Goal: Information Seeking & Learning: Check status

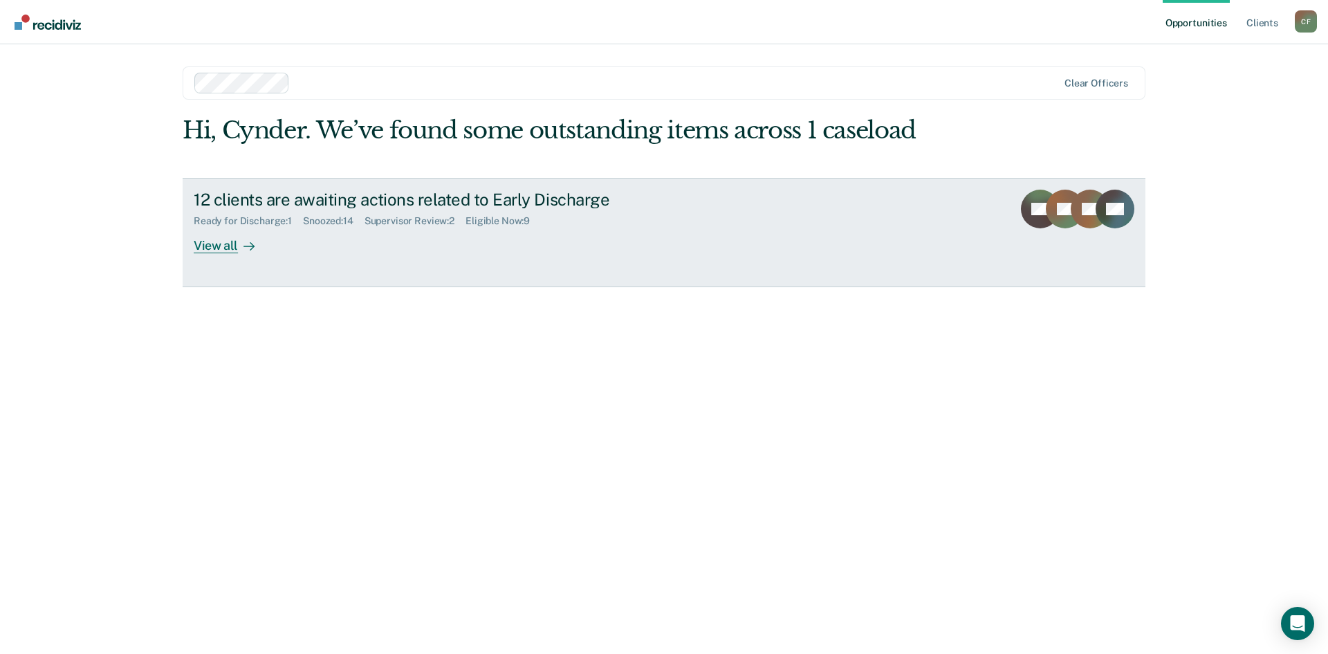
click at [208, 244] on div "View all" at bounding box center [232, 239] width 77 height 27
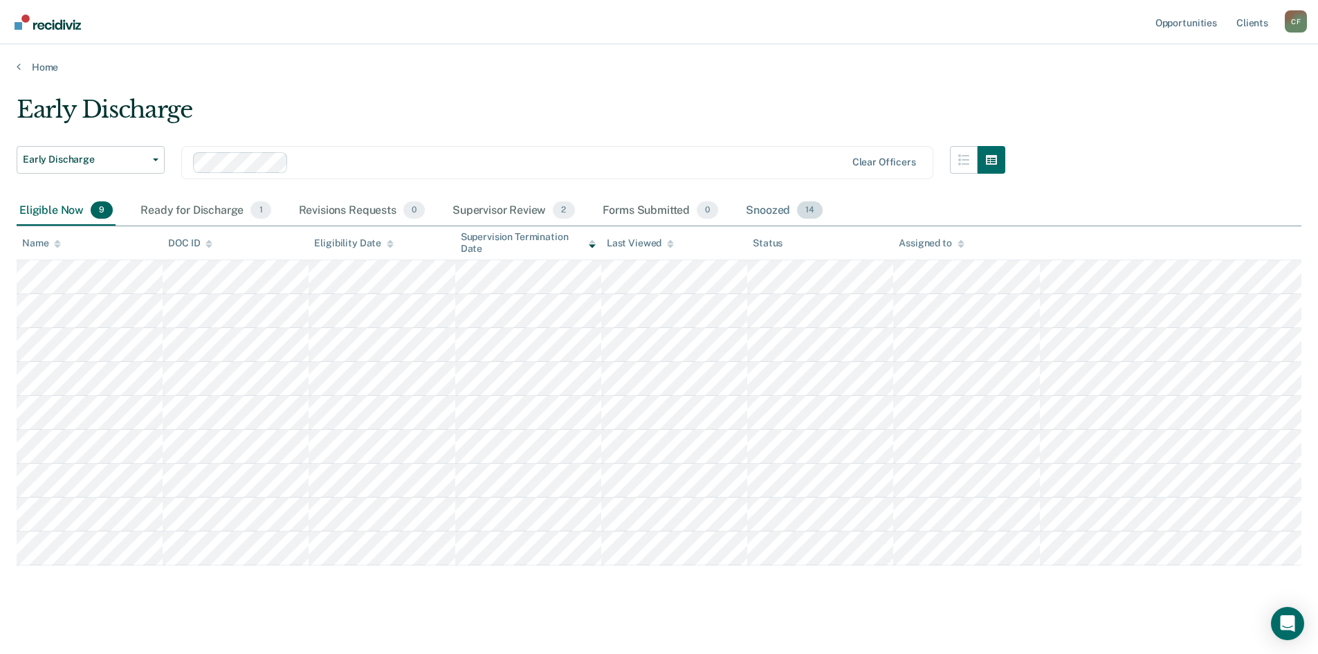
click at [787, 209] on div "Snoozed 14" at bounding box center [784, 211] width 82 height 30
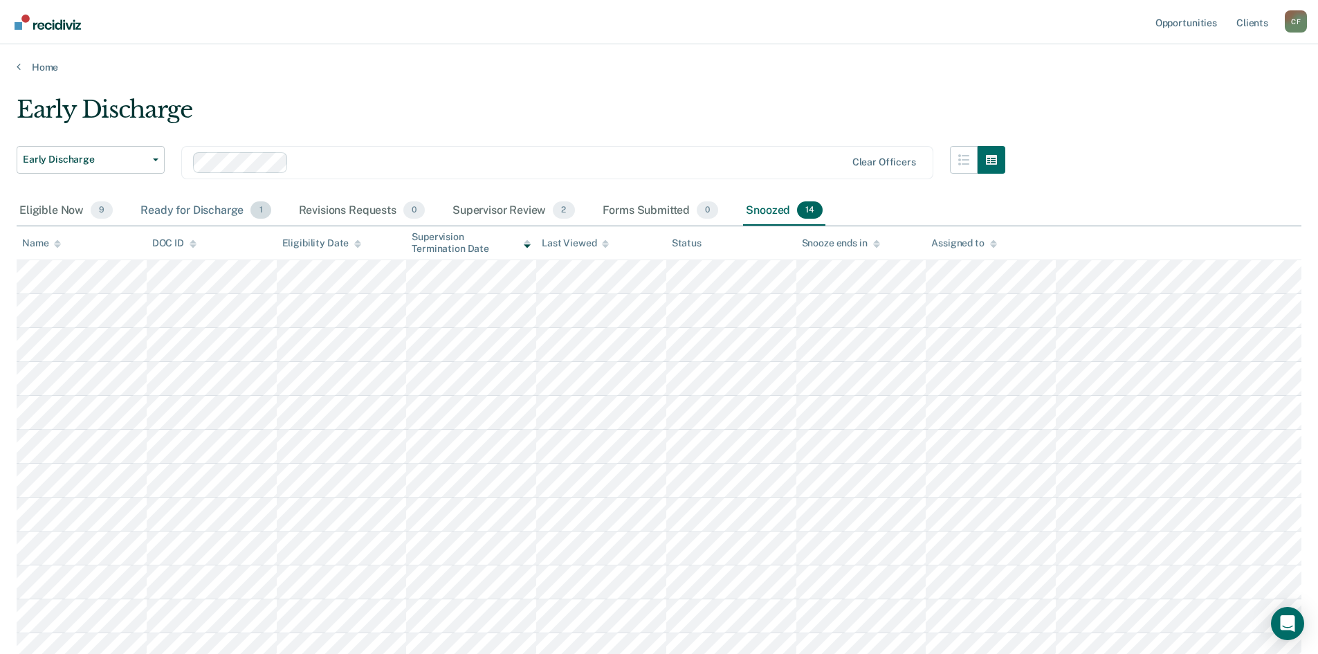
click at [202, 208] on div "Ready for Discharge 1" at bounding box center [206, 211] width 136 height 30
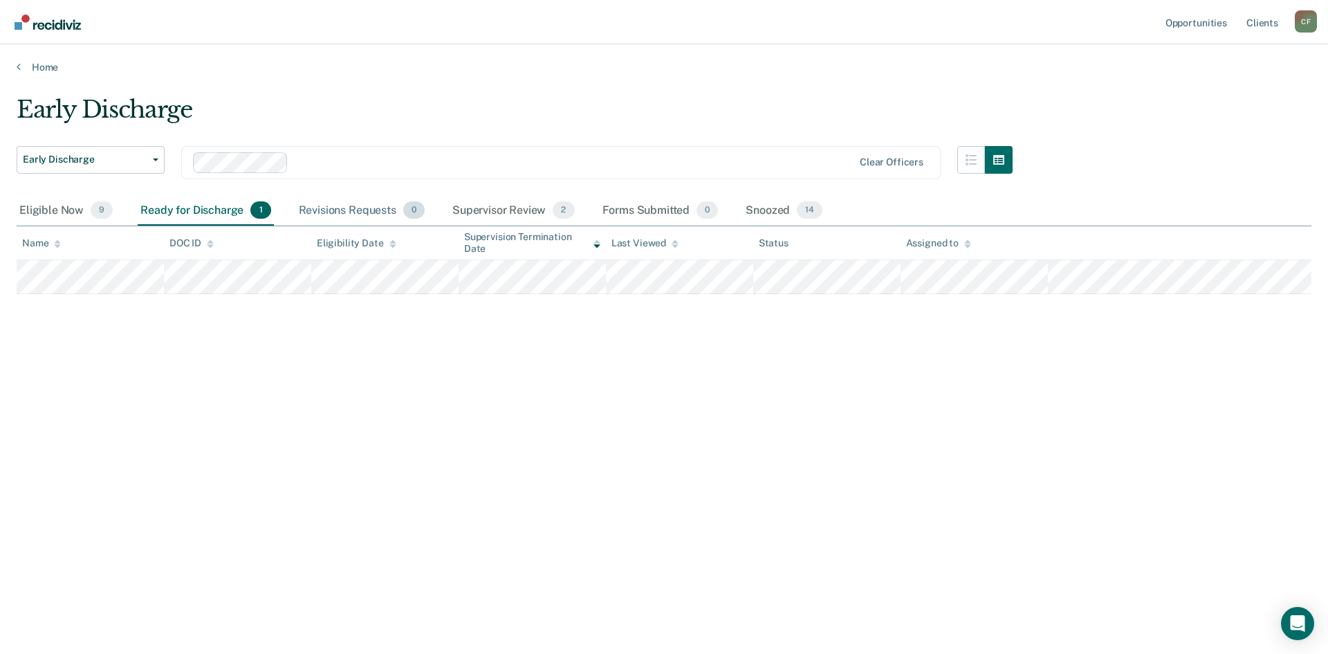
click at [348, 214] on div "Revisions Requests 0" at bounding box center [361, 211] width 131 height 30
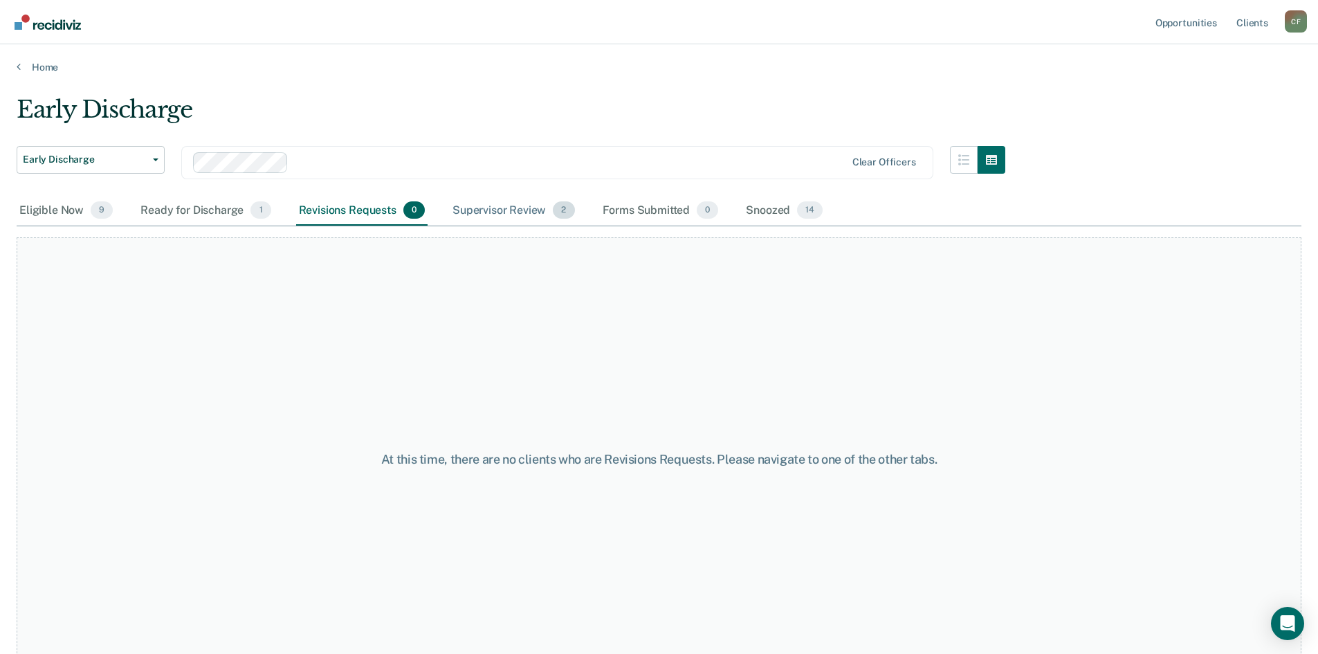
click at [517, 212] on div "Supervisor Review 2" at bounding box center [514, 211] width 128 height 30
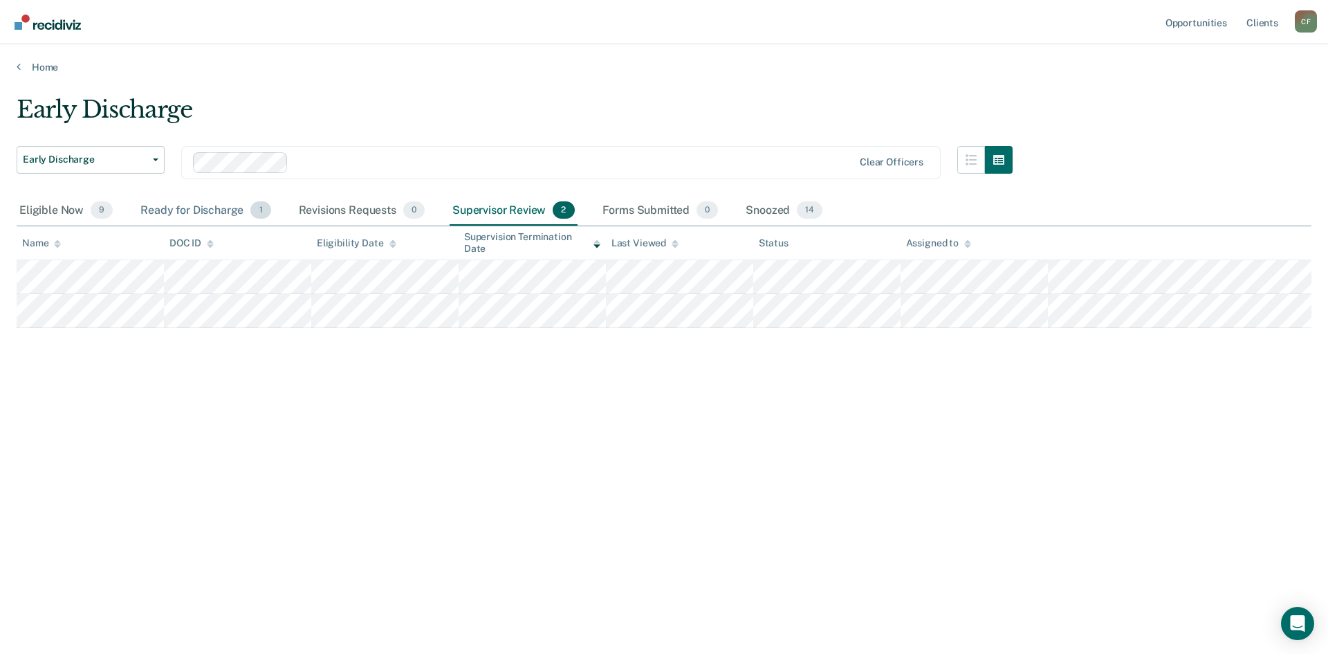
click at [192, 212] on div "Ready for Discharge 1" at bounding box center [206, 211] width 136 height 30
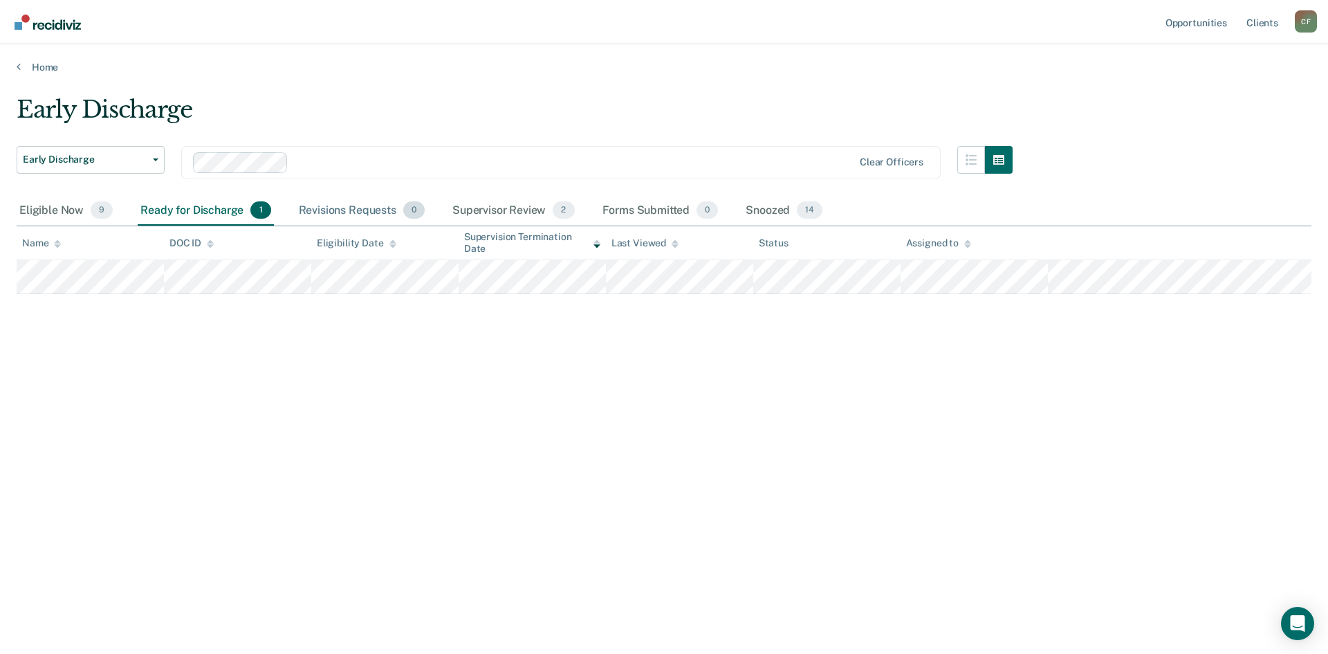
click at [371, 212] on div "Revisions Requests 0" at bounding box center [361, 211] width 131 height 30
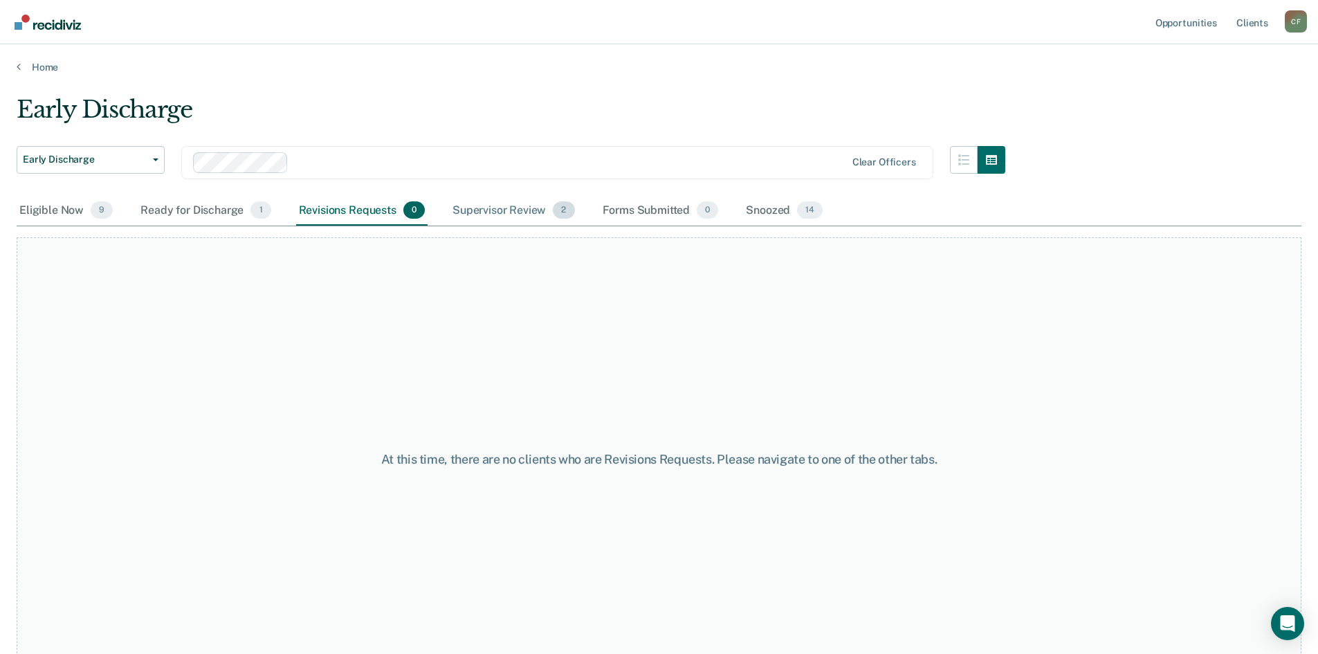
click at [476, 214] on div "Supervisor Review 2" at bounding box center [514, 211] width 128 height 30
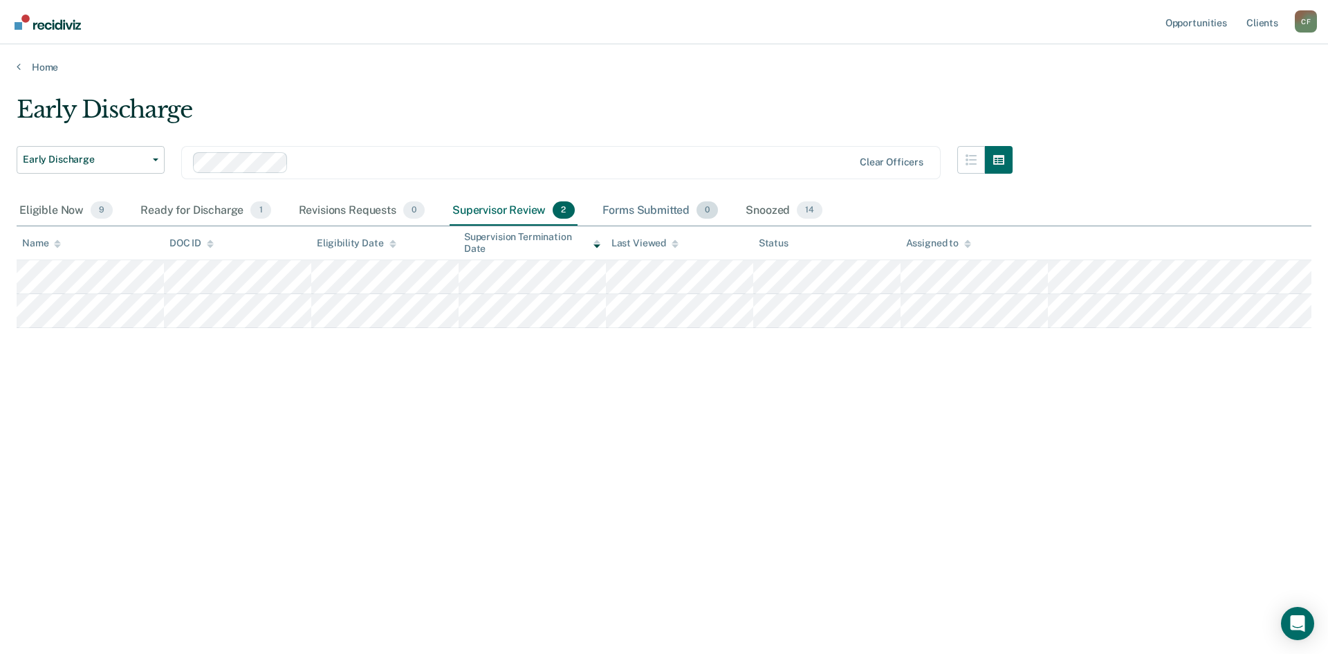
click at [654, 208] on div "Forms Submitted 0" at bounding box center [661, 211] width 122 height 30
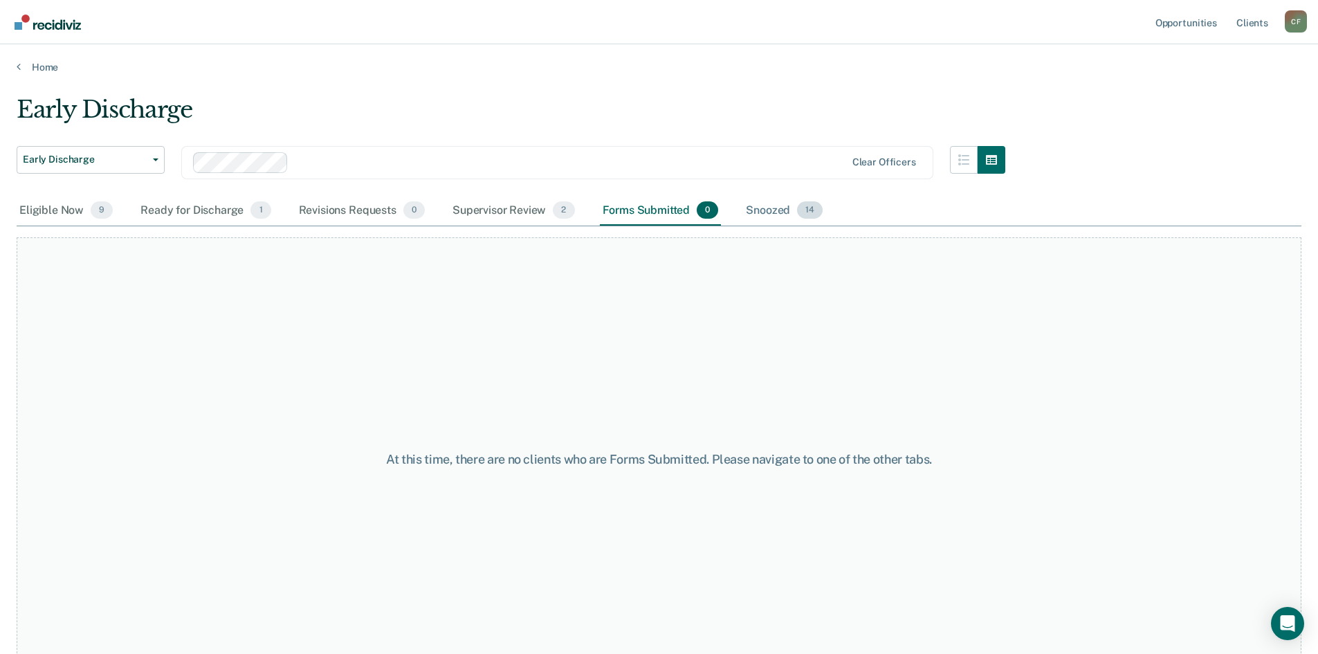
click at [773, 208] on div "Snoozed 14" at bounding box center [784, 211] width 82 height 30
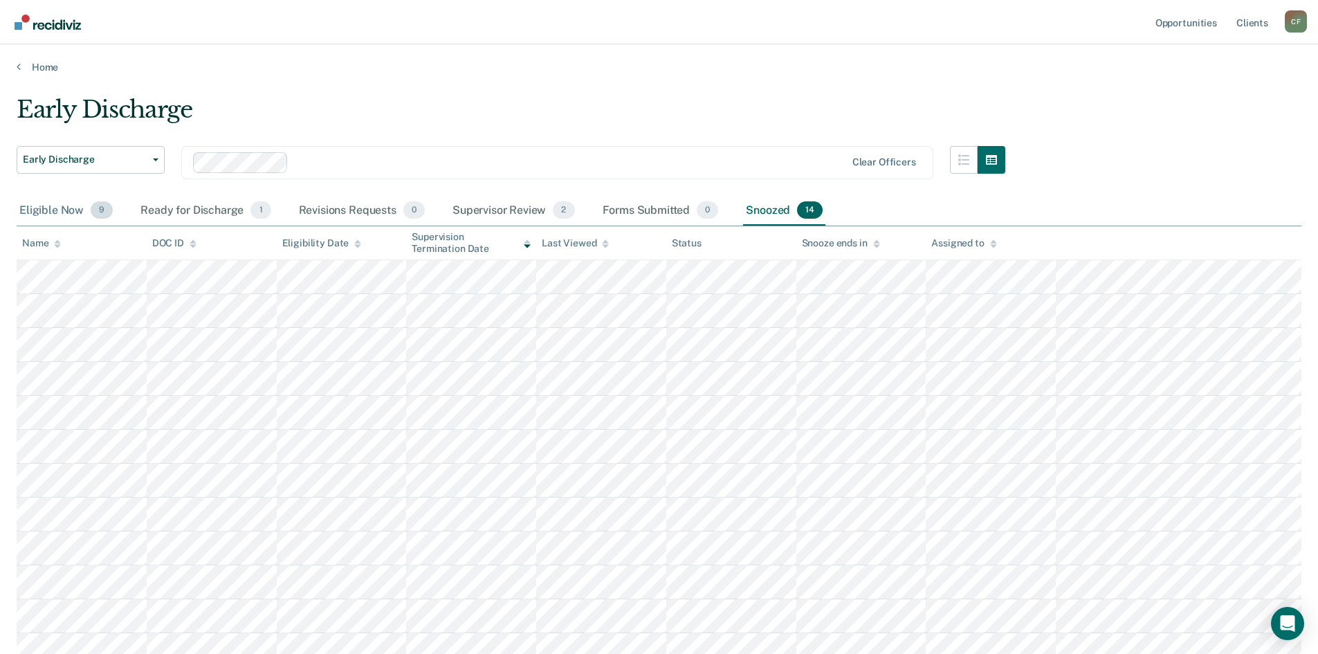
click at [61, 212] on div "Eligible Now 9" at bounding box center [66, 211] width 99 height 30
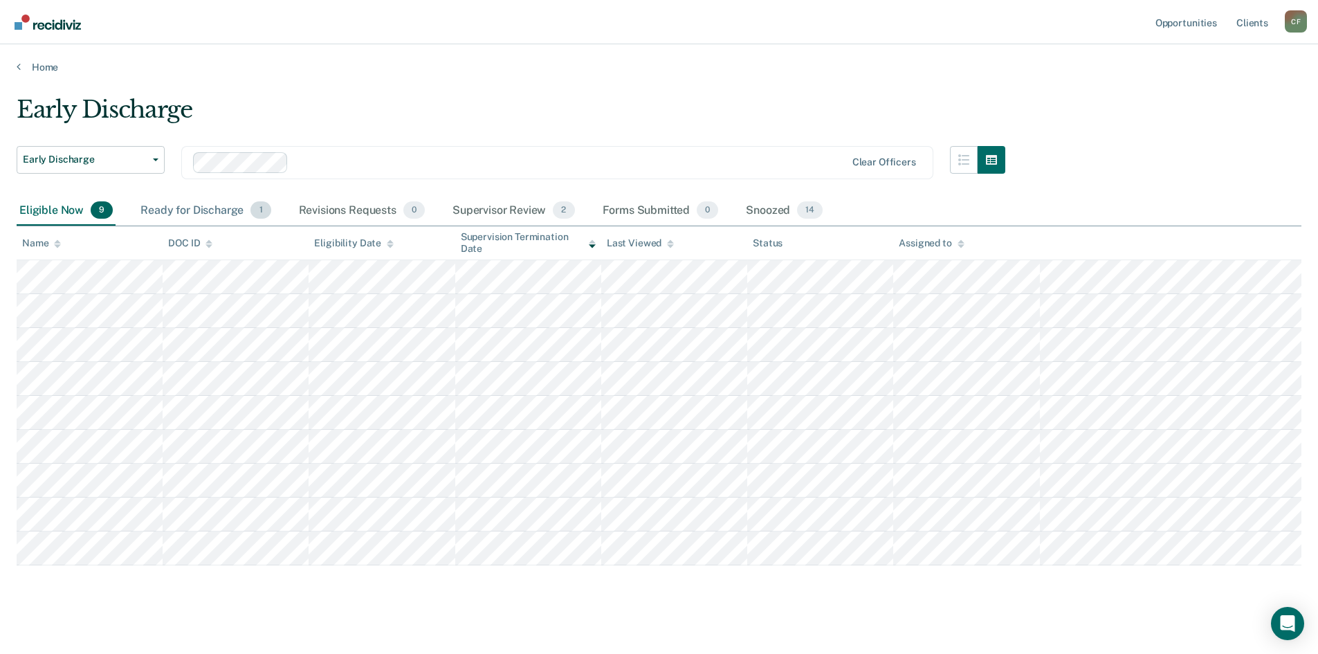
click at [192, 213] on div "Ready for Discharge 1" at bounding box center [206, 211] width 136 height 30
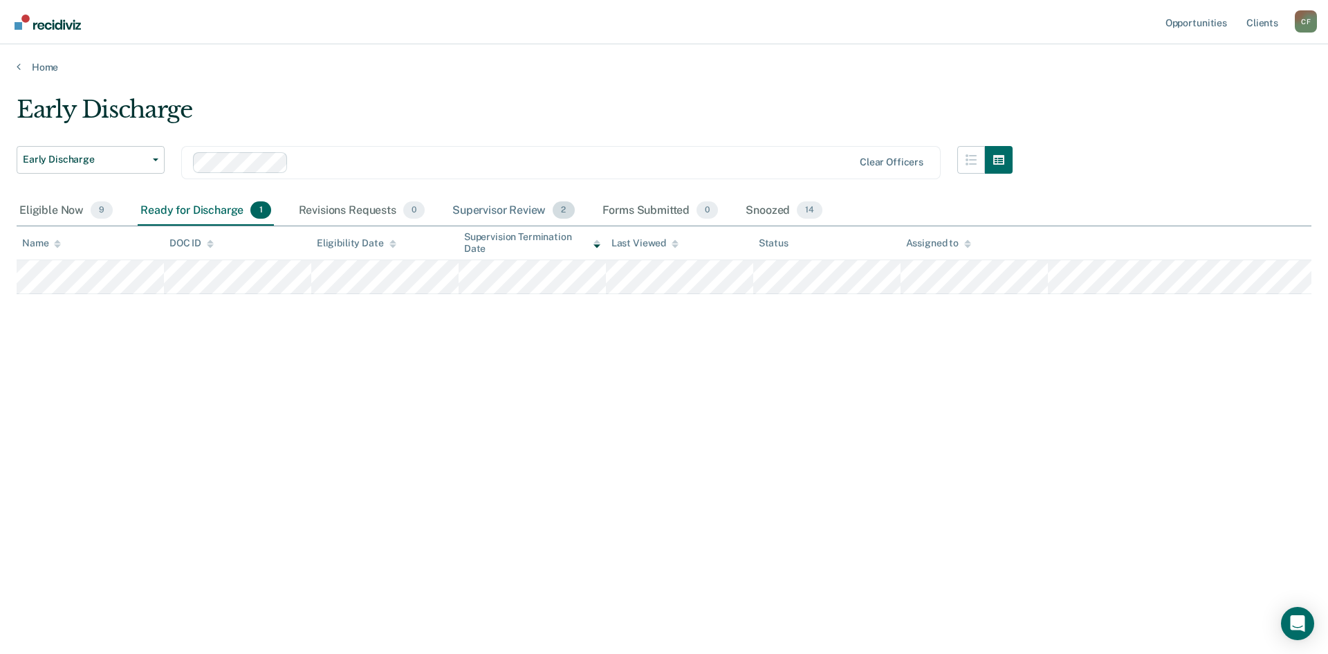
click at [509, 203] on div "Supervisor Review 2" at bounding box center [514, 211] width 128 height 30
